Goal: Task Accomplishment & Management: Manage account settings

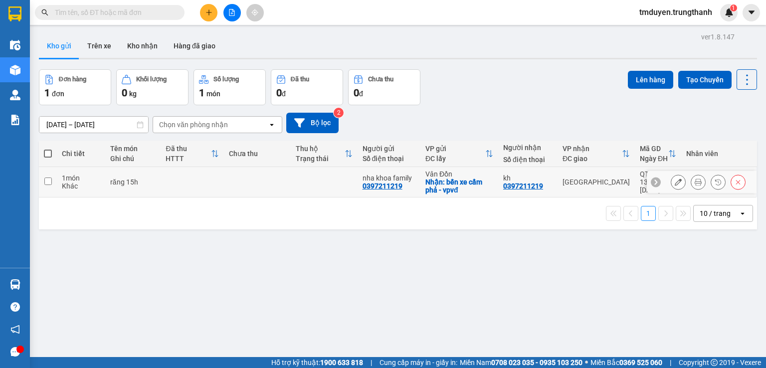
click at [675, 181] on icon at bounding box center [678, 182] width 7 height 7
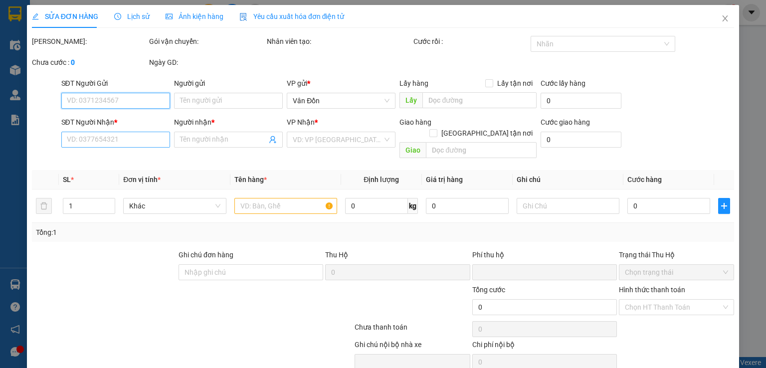
type input "0397211219"
type input "nha khoa family"
checkbox input "true"
type input "bến xe cẩm phả - vpvđ"
type input "0397211219"
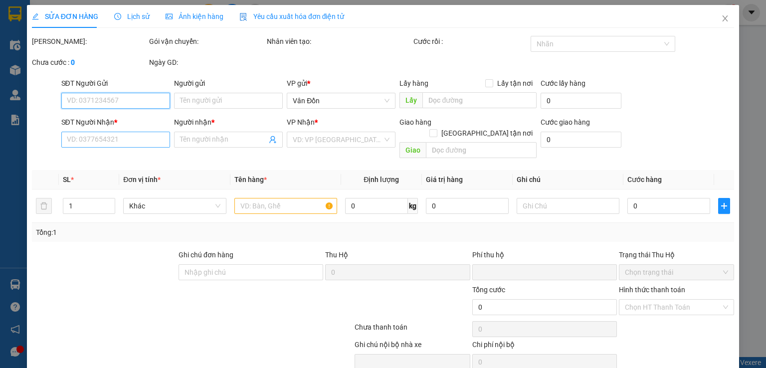
type input "kh"
type input "0"
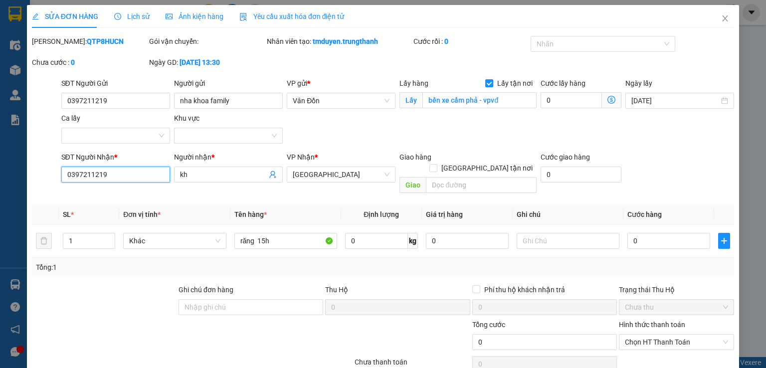
drag, startPoint x: 70, startPoint y: 171, endPoint x: 60, endPoint y: 170, distance: 10.0
click at [61, 170] on input "0397211219" at bounding box center [115, 175] width 109 height 16
paste input "987868511"
type input "0987868511"
click at [440, 177] on input "text" at bounding box center [481, 185] width 111 height 16
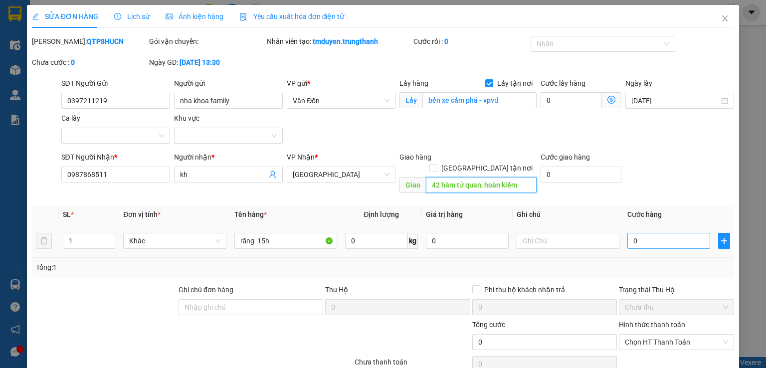
type input "42 hàm tử quan, hoàn kiếm"
click at [631, 233] on input "0" at bounding box center [669, 241] width 83 height 16
type input "5"
type input "50"
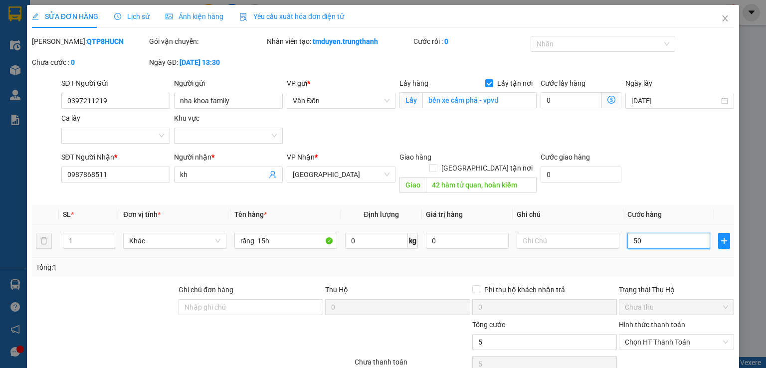
type input "50"
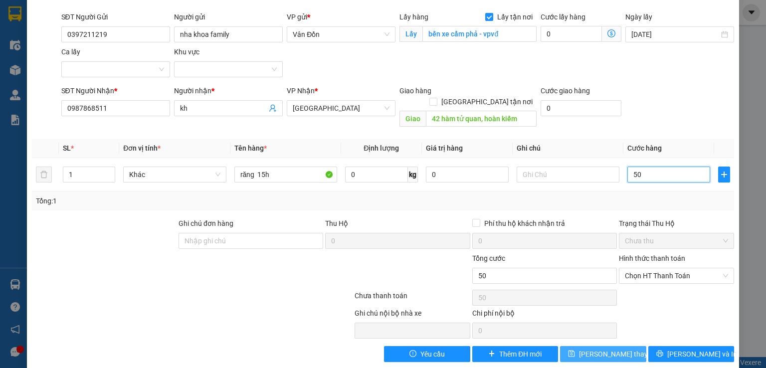
type input "50"
type input "50.000"
click at [605, 349] on span "[PERSON_NAME] thay đổi" at bounding box center [619, 354] width 80 height 11
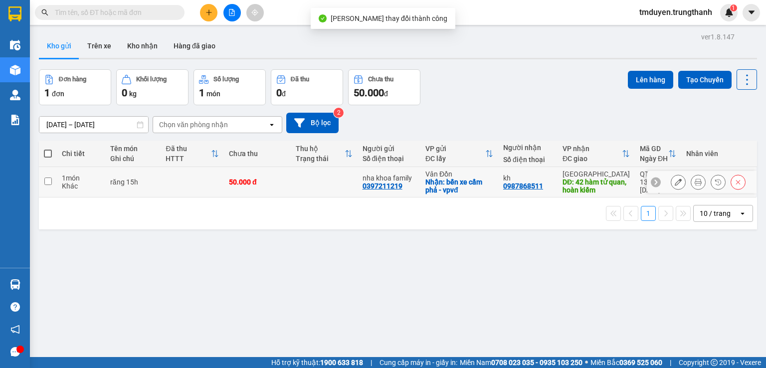
click at [45, 181] on input "checkbox" at bounding box center [47, 181] width 7 height 7
checkbox input "true"
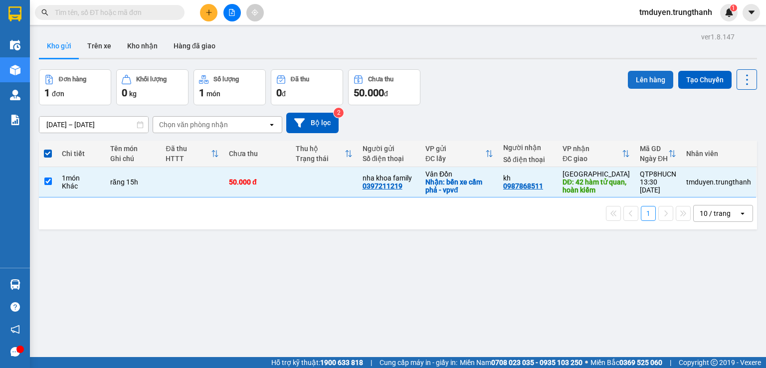
click at [631, 83] on button "Lên hàng" at bounding box center [650, 80] width 45 height 18
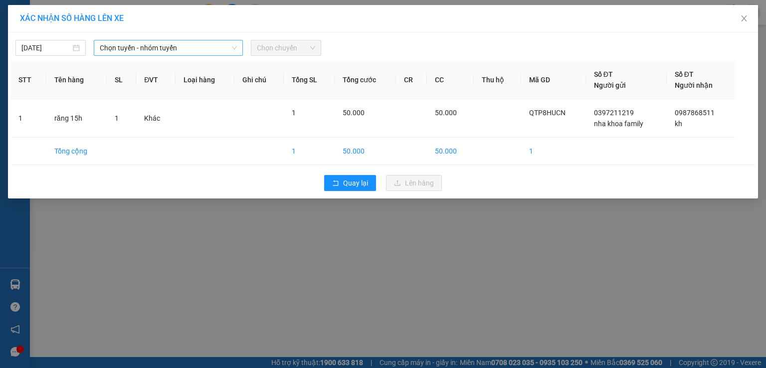
click at [194, 52] on span "Chọn tuyến - nhóm tuyến" at bounding box center [168, 47] width 137 height 15
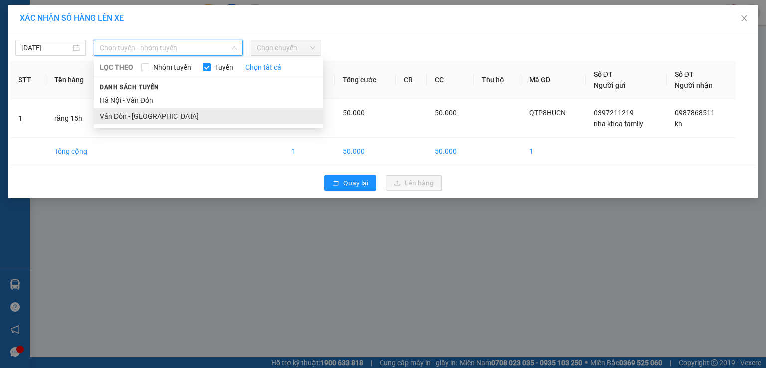
click at [158, 113] on li "Vân Đồn - [GEOGRAPHIC_DATA]" at bounding box center [208, 116] width 229 height 16
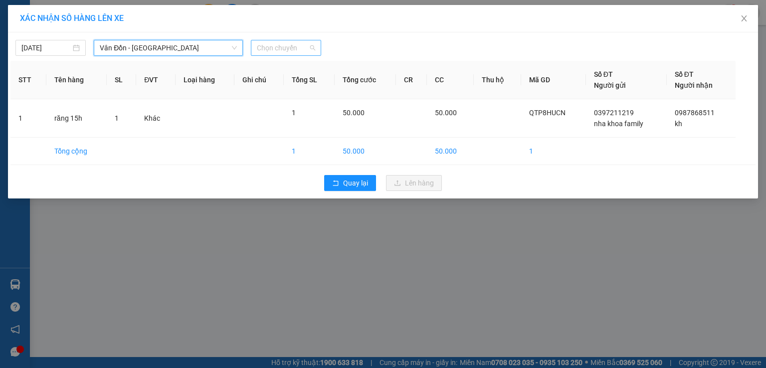
click at [268, 46] on span "Chọn chuyến" at bounding box center [286, 47] width 58 height 15
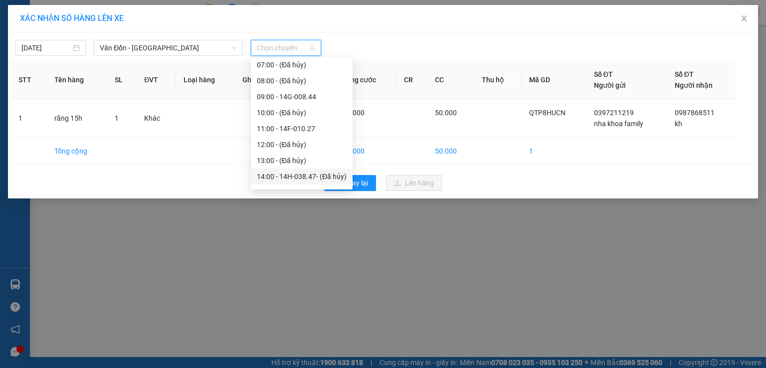
scroll to position [116, 0]
click at [284, 160] on div "15:00 - 14H-038.47" at bounding box center [302, 159] width 90 height 11
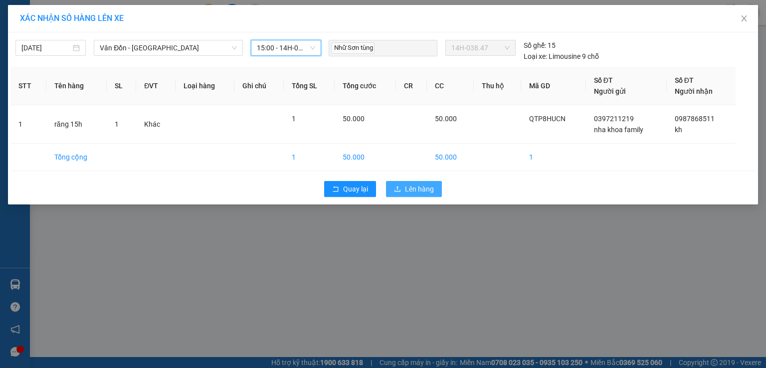
click at [429, 184] on span "Lên hàng" at bounding box center [419, 189] width 29 height 11
